Goal: Check status: Check status

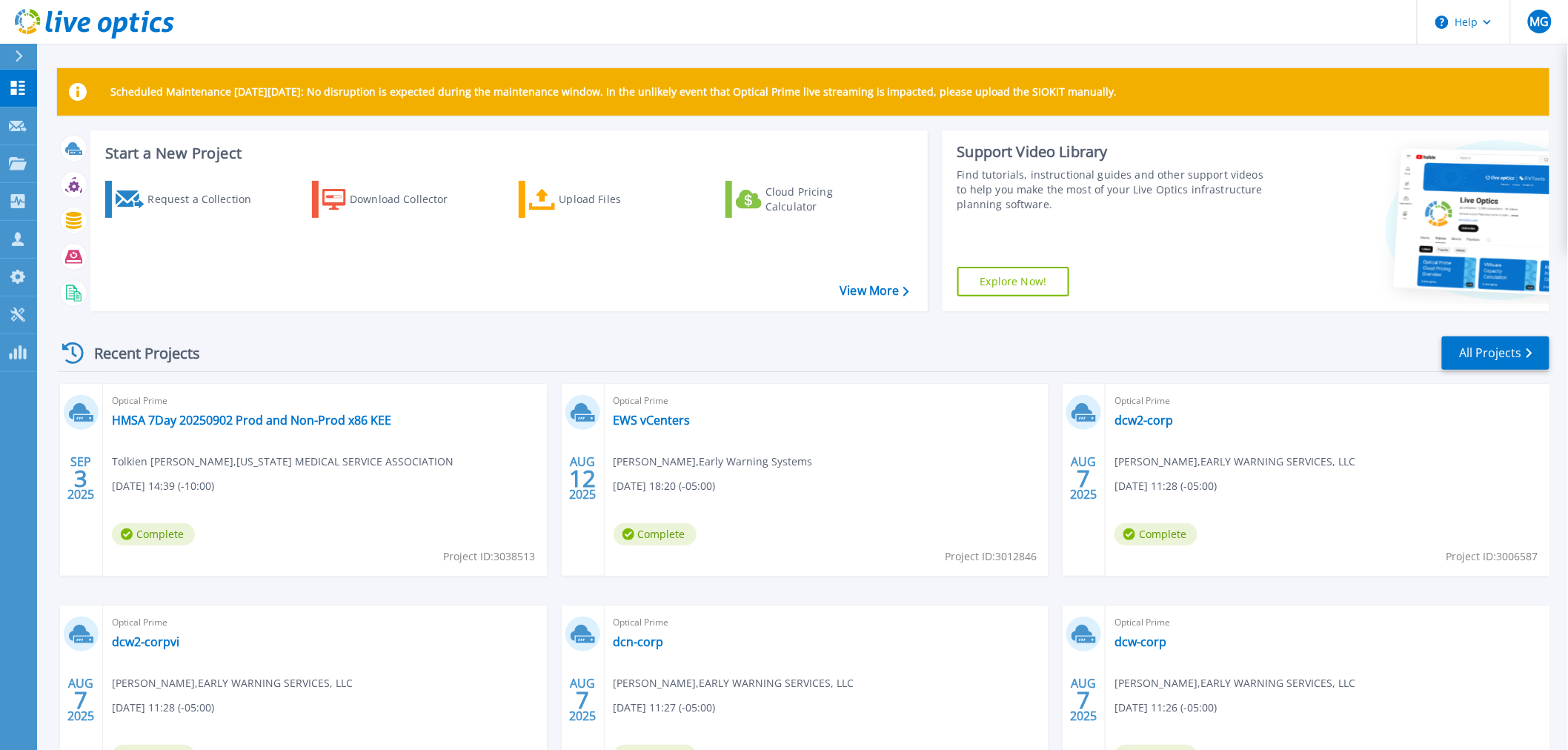
click at [285, 355] on div "Recent Projects All Projects" at bounding box center [804, 353] width 1493 height 37
click at [149, 326] on div "Recent Projects All Projects [DATE] Optical Prime HMSA 7Day 20250902 Prod and N…" at bounding box center [804, 582] width 1493 height 516
click at [789, 322] on div "Start a New Project Request a Collection Download Collector Upload Files Cloud …" at bounding box center [804, 227] width 1493 height 193
click at [163, 324] on div "Recent Projects All Projects [DATE] Optical Prime HMSA 7Day 20250902 Prod and N…" at bounding box center [804, 582] width 1493 height 516
click at [198, 421] on link "HMSA 7Day 20250902 Prod and Non-Prod x86 KEE" at bounding box center [252, 421] width 279 height 15
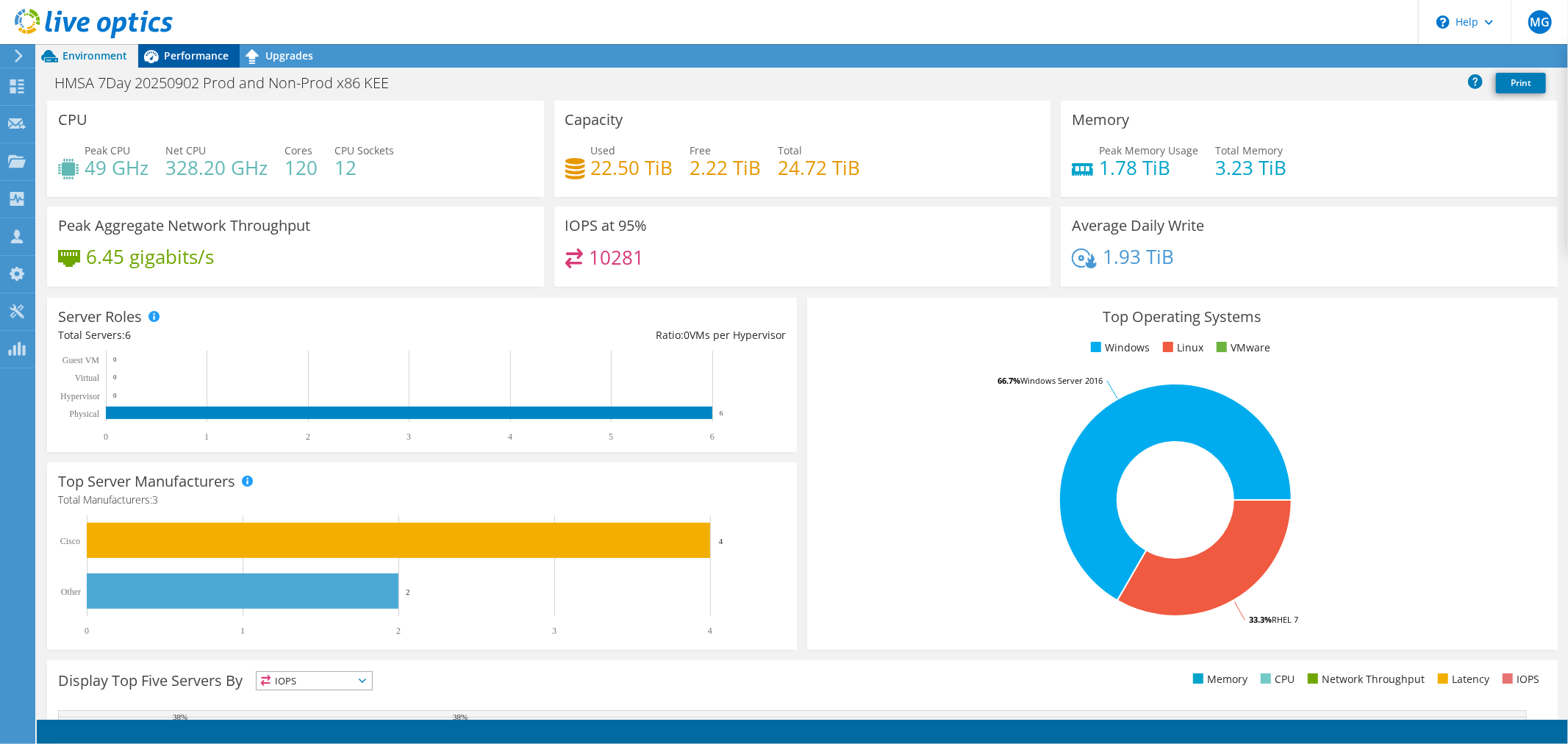
click at [184, 52] on span "Performance" at bounding box center [196, 55] width 65 height 14
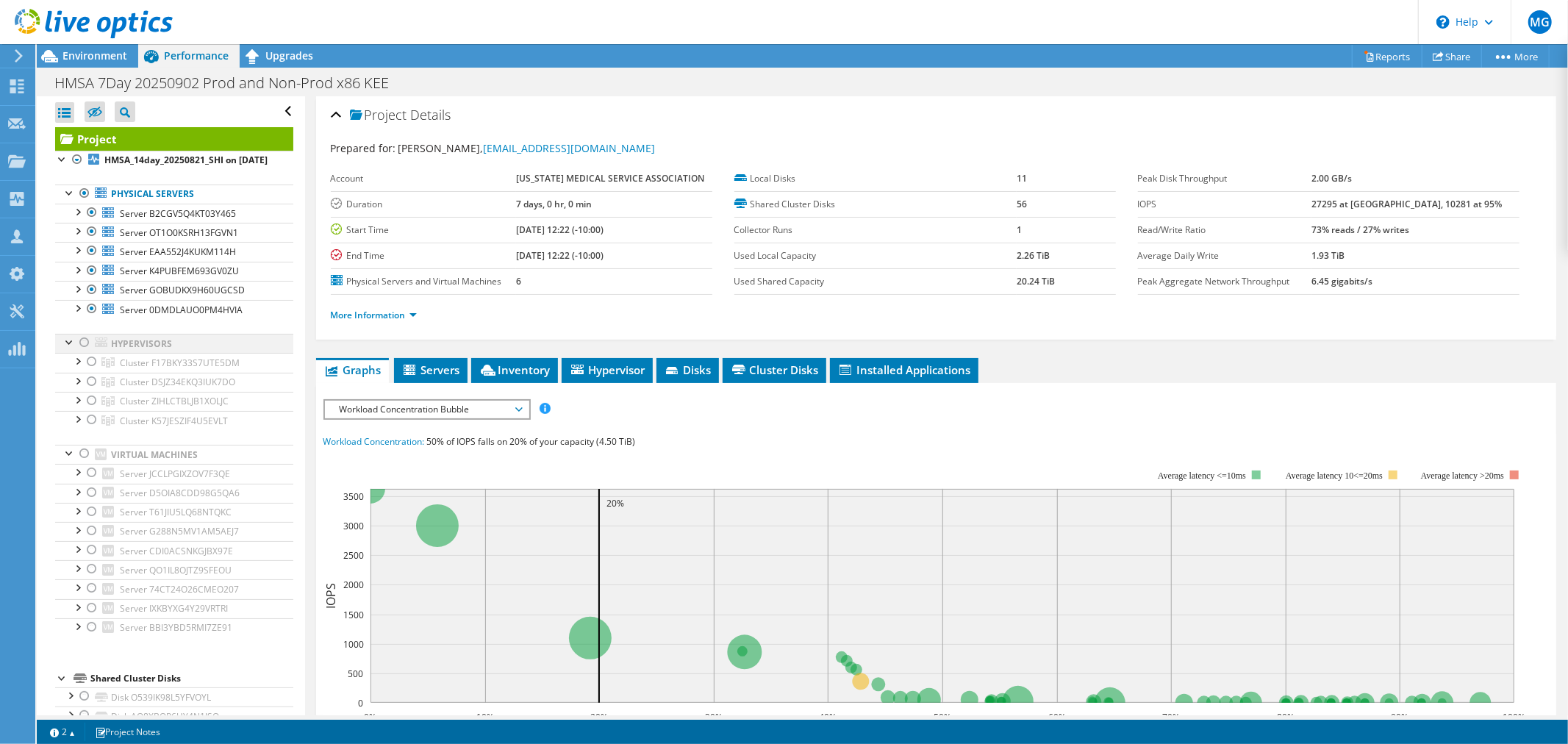
click at [83, 203] on div at bounding box center [84, 194] width 15 height 18
click at [85, 352] on div at bounding box center [84, 343] width 15 height 18
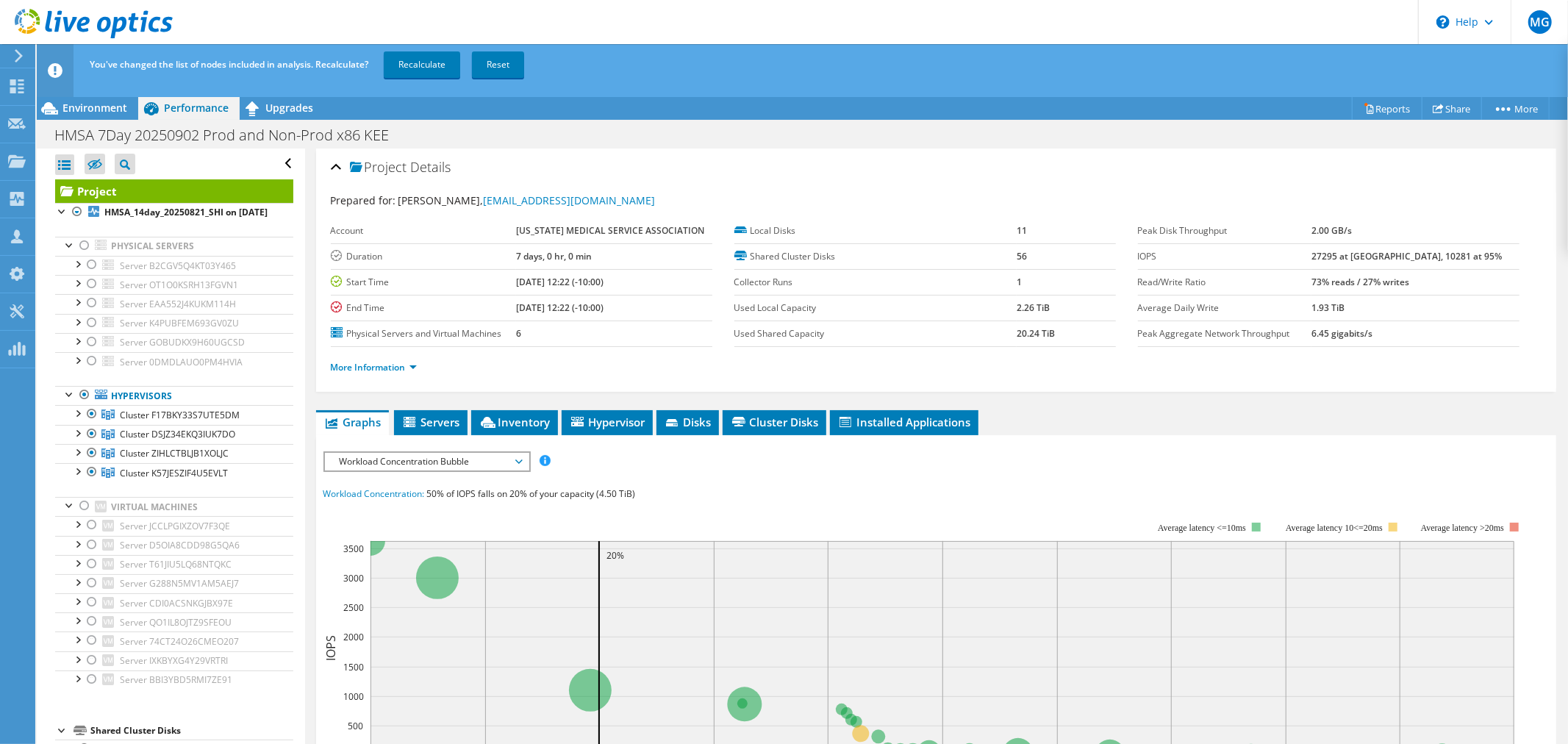
click at [441, 70] on link "Recalculate" at bounding box center [422, 65] width 76 height 27
click at [822, 134] on div "HMSA 7Day 20250902 Prod and Non-Prod x86 KEE Print" at bounding box center [802, 135] width 1532 height 28
